Goal: Transaction & Acquisition: Purchase product/service

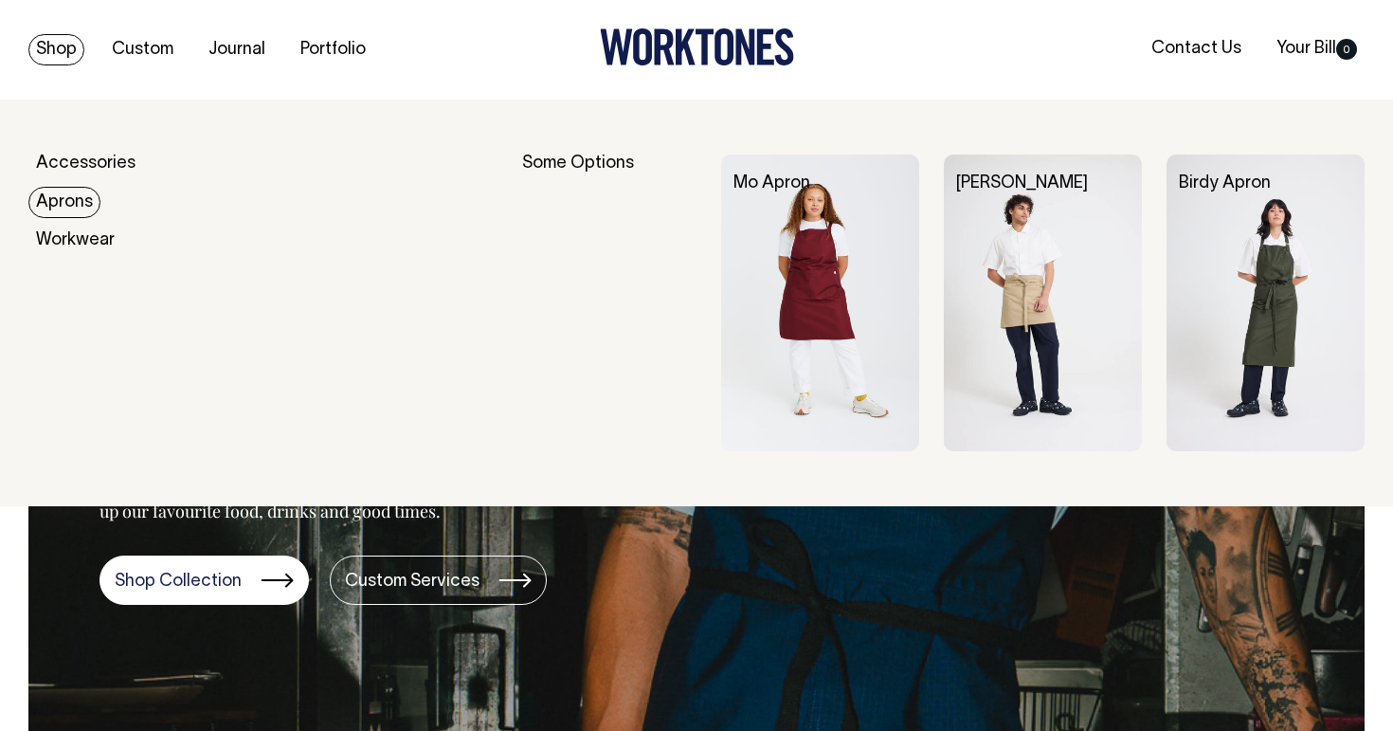
click at [71, 194] on link "Aprons" at bounding box center [64, 202] width 72 height 31
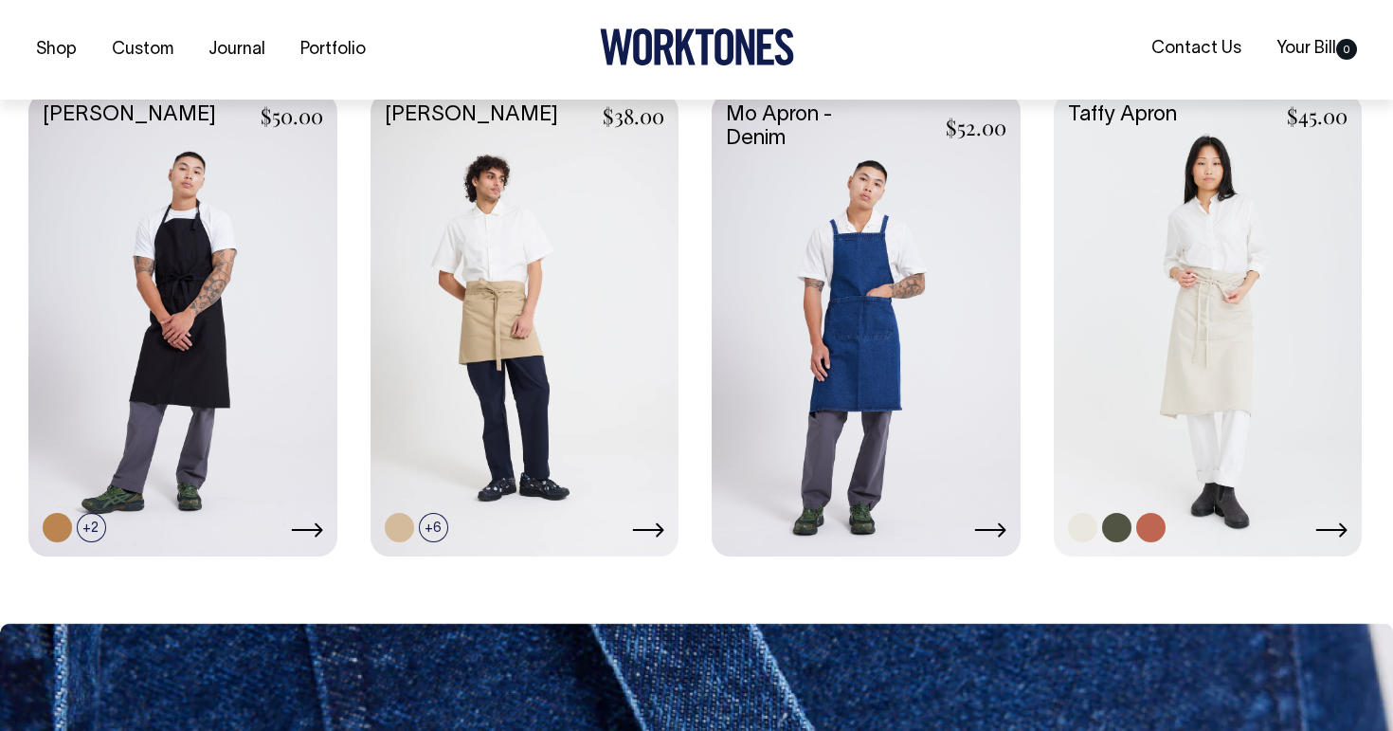
scroll to position [1320, 0]
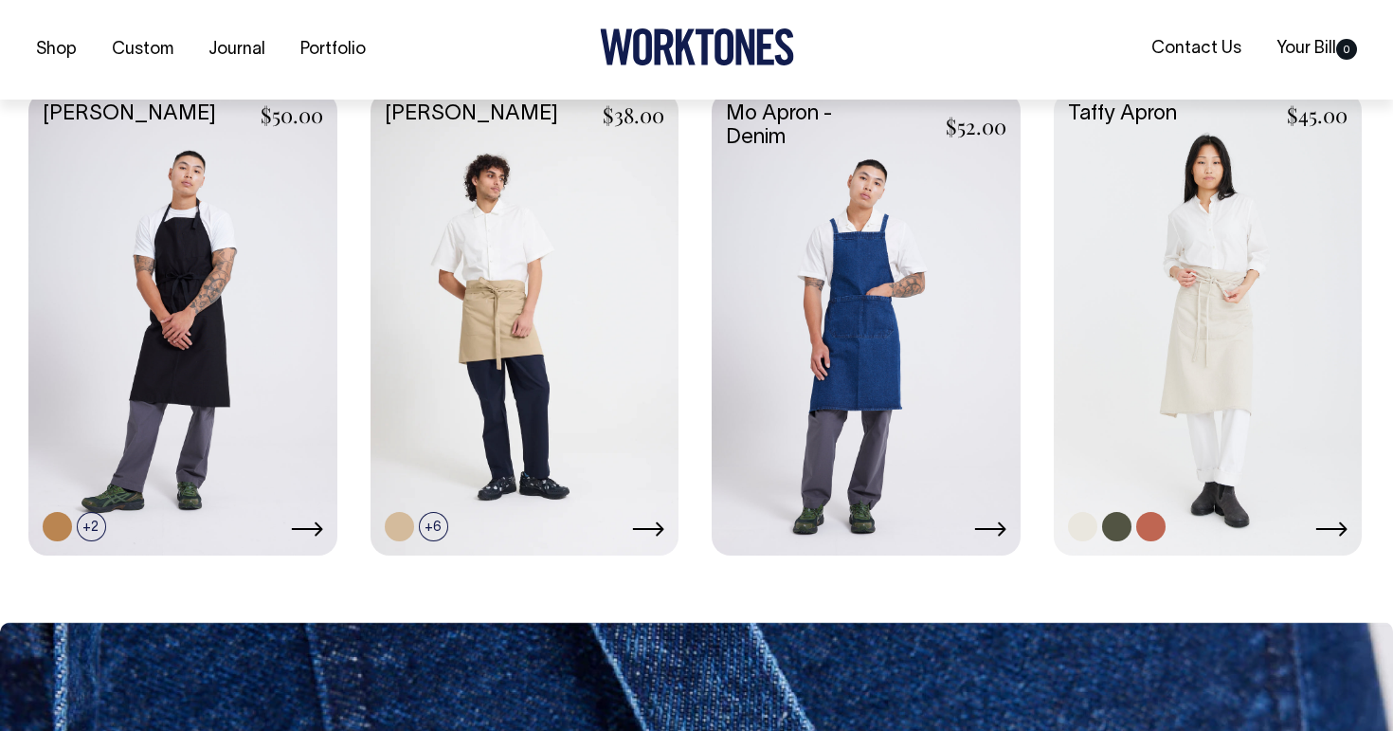
click at [1099, 246] on link at bounding box center [1208, 321] width 309 height 459
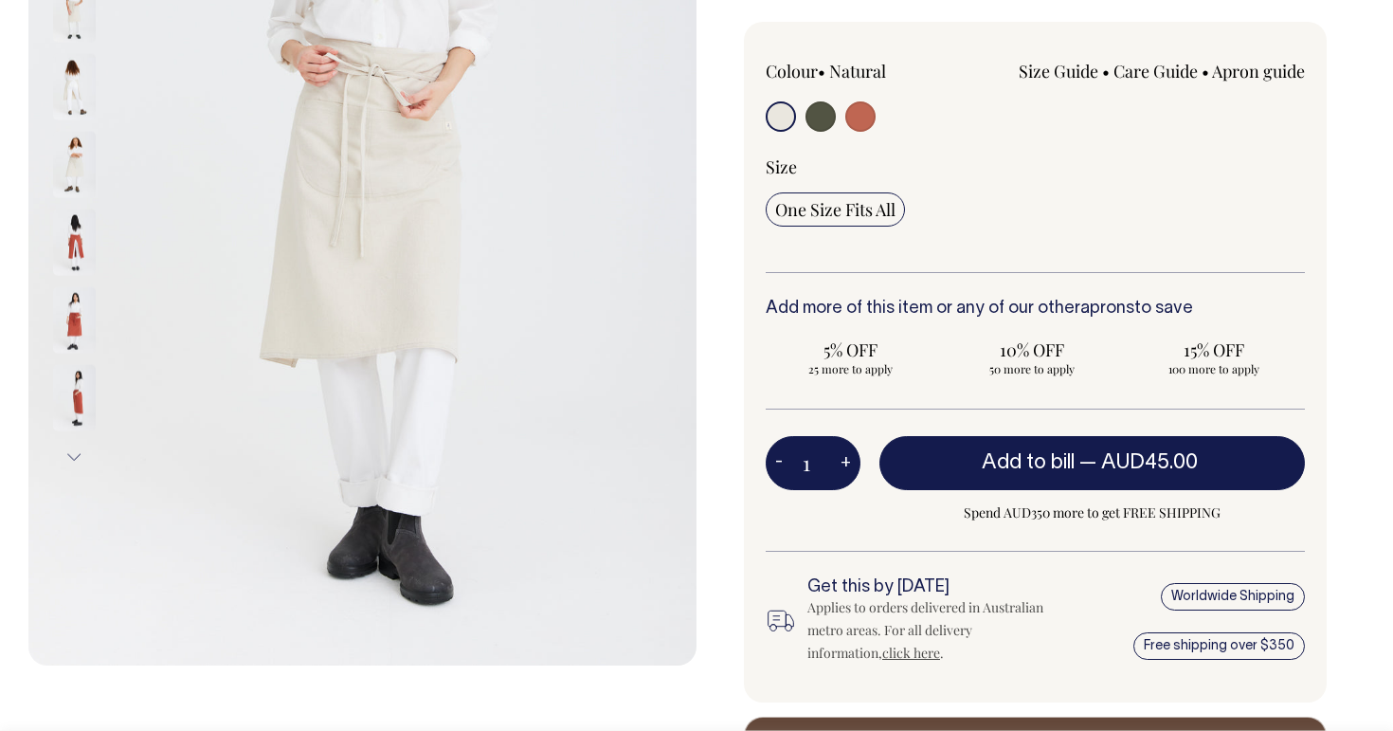
click at [849, 467] on button "+" at bounding box center [845, 464] width 29 height 38
type input "2"
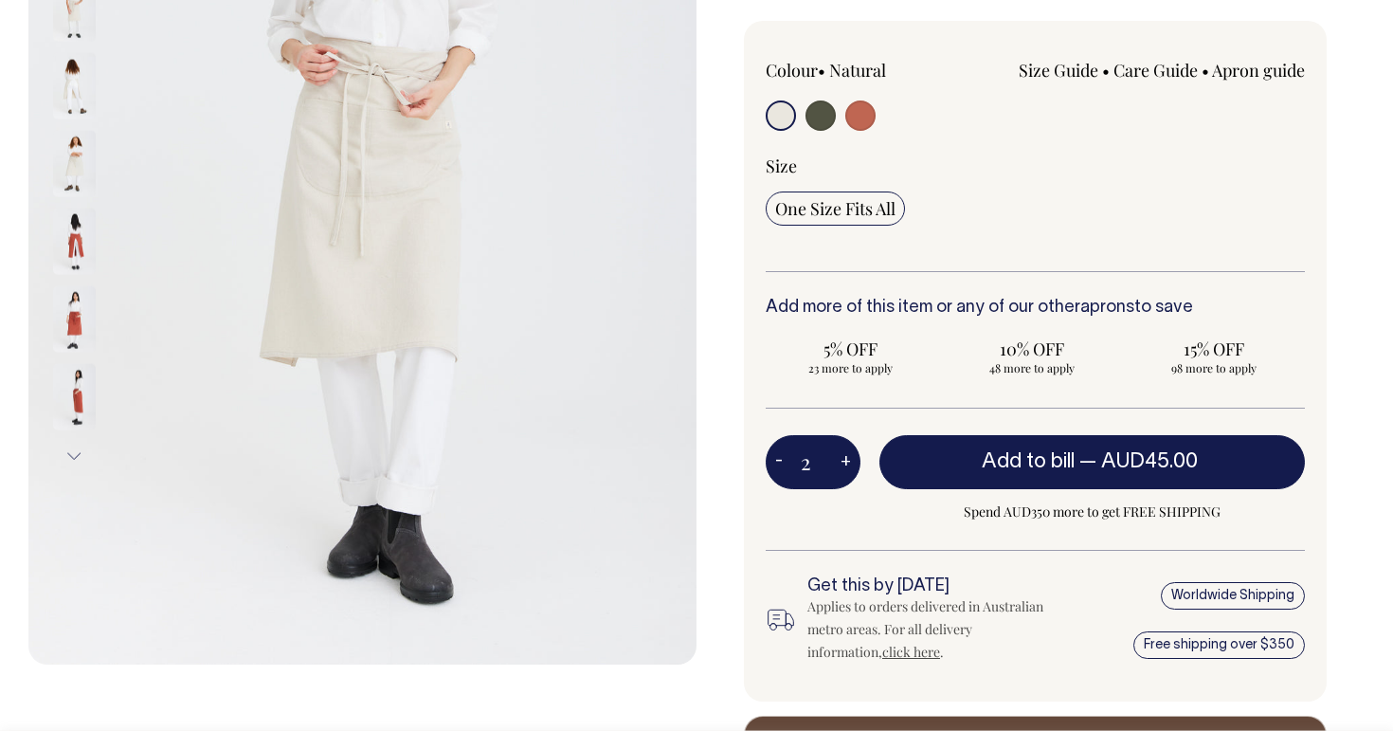
click at [849, 467] on button "+" at bounding box center [845, 463] width 29 height 38
type input "3"
click at [849, 467] on button "+" at bounding box center [845, 463] width 29 height 38
type input "4"
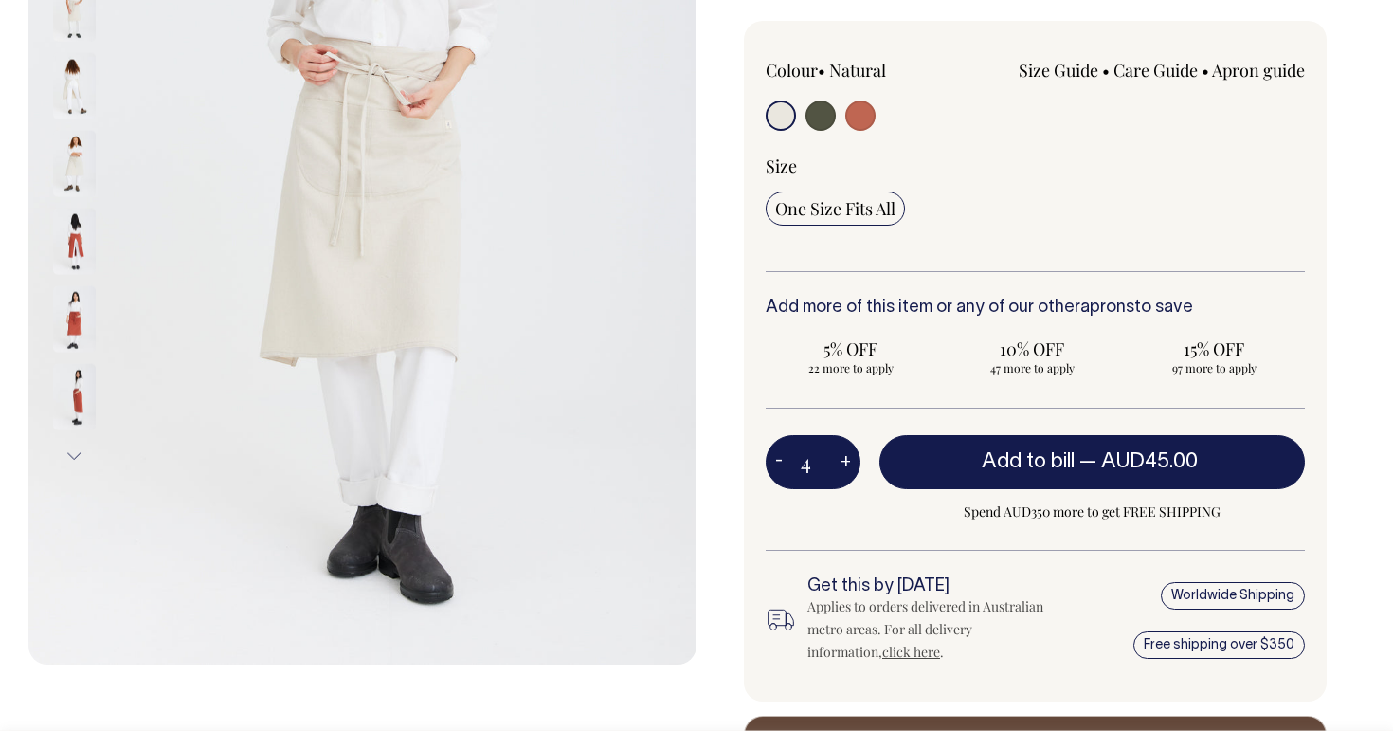
type input "4"
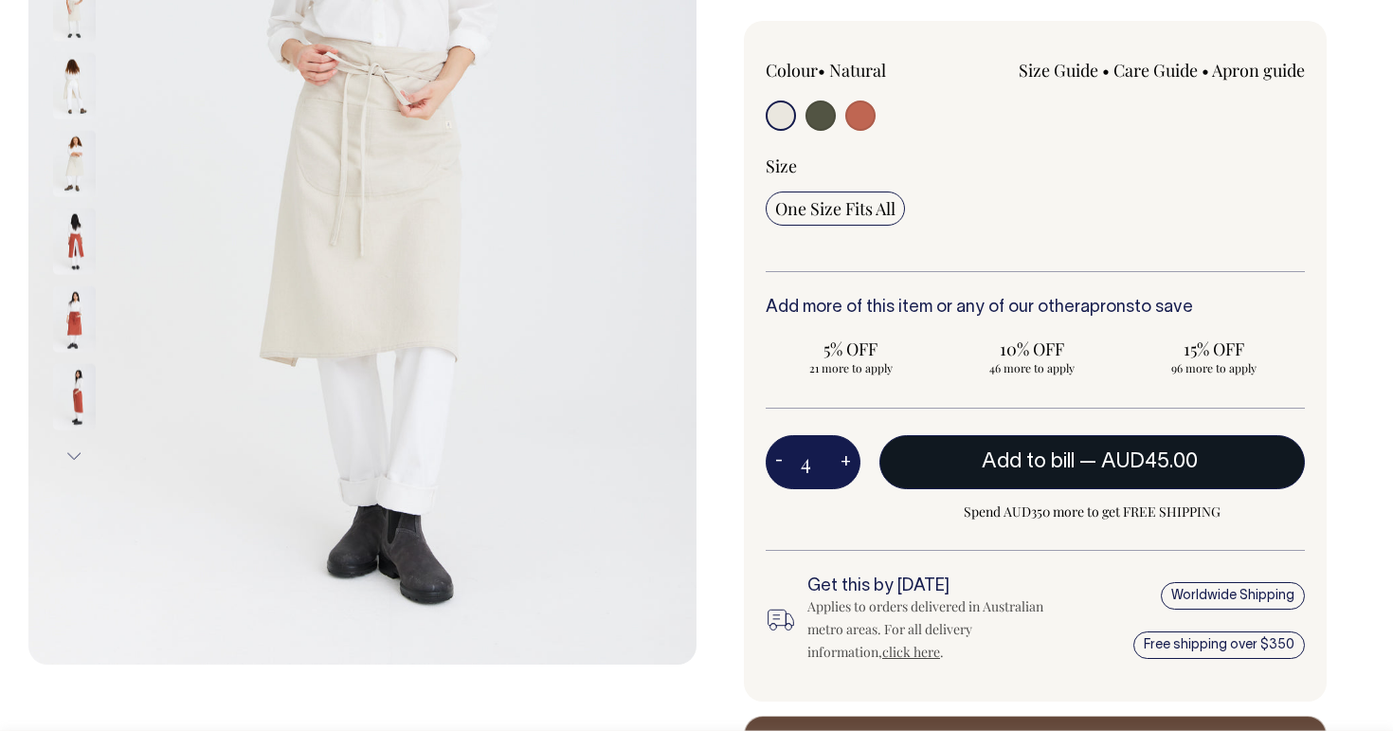
click at [1032, 460] on span "Add to bill" at bounding box center [1028, 461] width 93 height 19
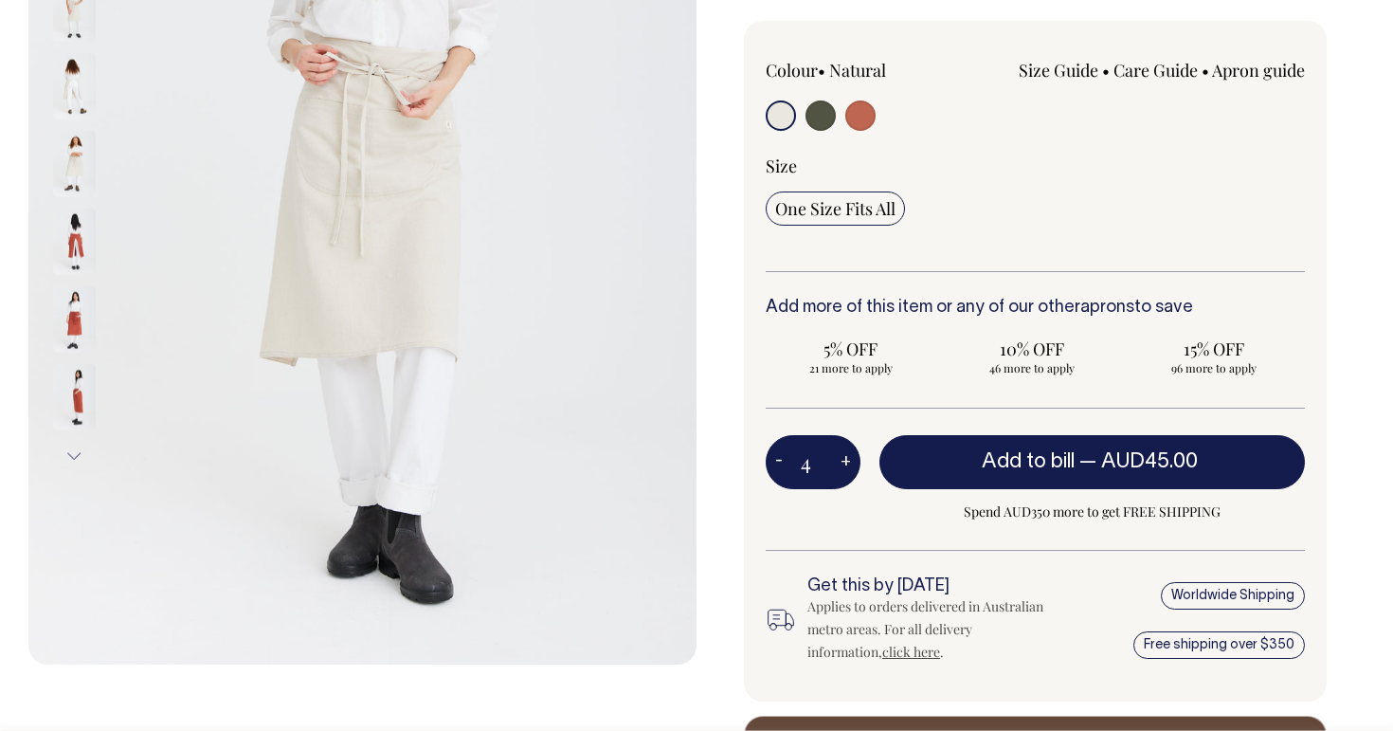
type input "1"
